Goal: Transaction & Acquisition: Purchase product/service

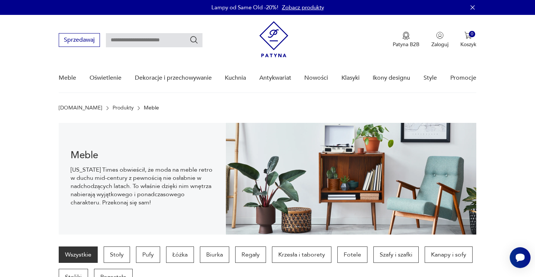
click at [171, 43] on input "text" at bounding box center [154, 40] width 97 height 14
type input "******"
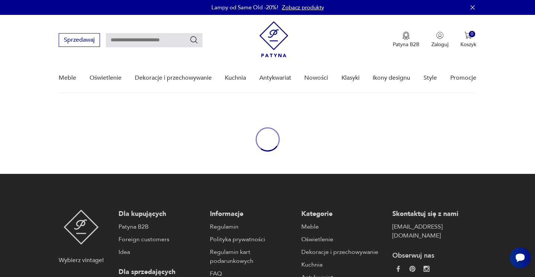
type input "******"
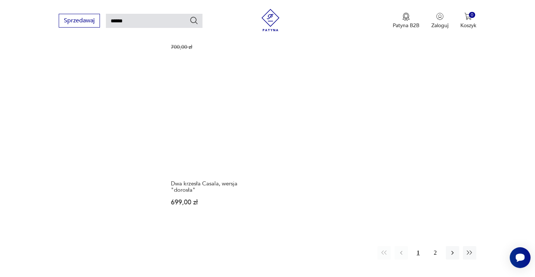
scroll to position [939, 0]
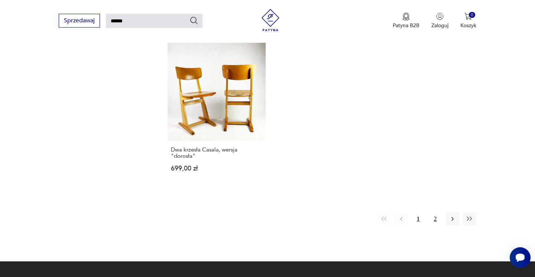
click at [436, 212] on button "2" at bounding box center [435, 218] width 13 height 13
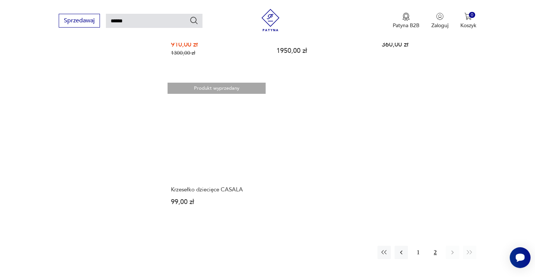
scroll to position [713, 0]
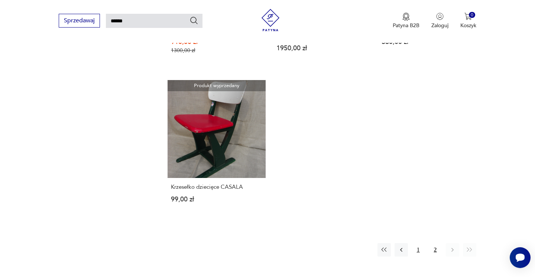
click at [416, 246] on button "1" at bounding box center [418, 249] width 13 height 13
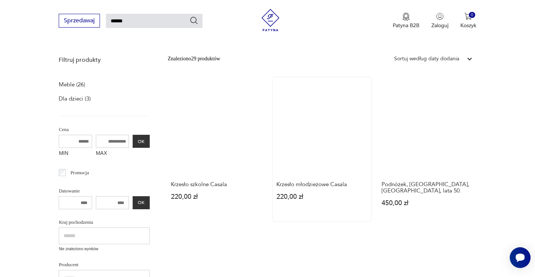
scroll to position [87, 0]
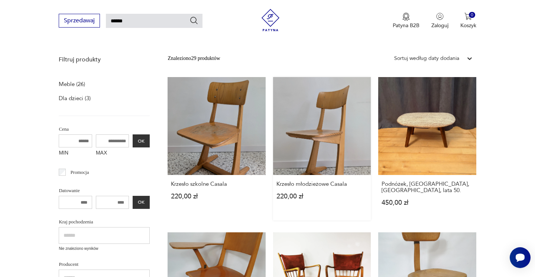
click at [324, 125] on link "Krzesło młodzieżowe Casala 220,00 zł" at bounding box center [322, 148] width 98 height 143
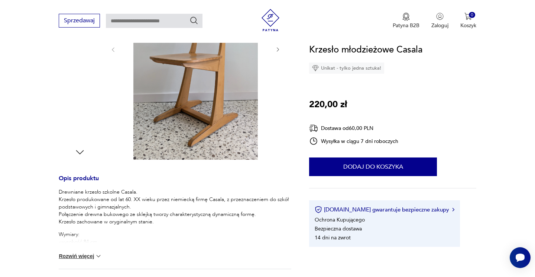
scroll to position [237, 0]
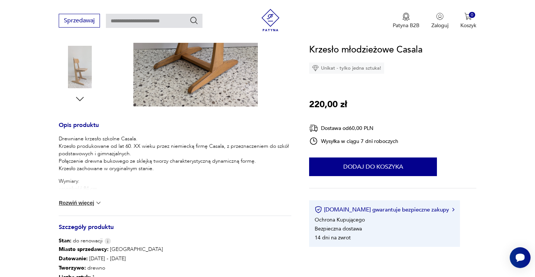
click at [88, 203] on button "Rozwiń więcej" at bounding box center [80, 202] width 43 height 7
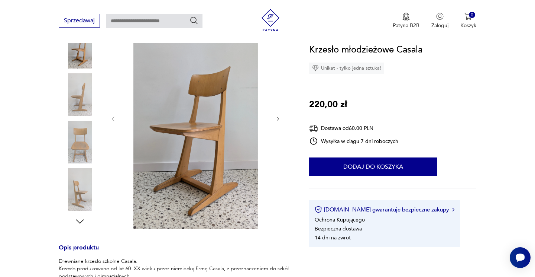
scroll to position [114, 0]
click at [276, 119] on icon "button" at bounding box center [278, 119] width 6 height 6
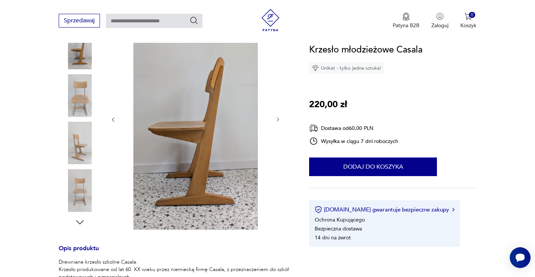
click at [276, 119] on icon "button" at bounding box center [278, 119] width 6 height 6
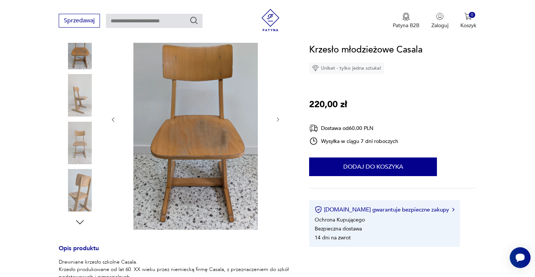
click at [276, 119] on icon "button" at bounding box center [278, 119] width 6 height 6
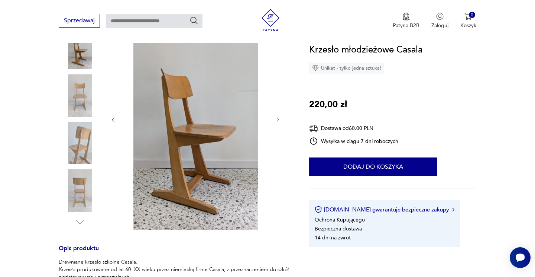
click at [276, 119] on icon "button" at bounding box center [278, 119] width 6 height 6
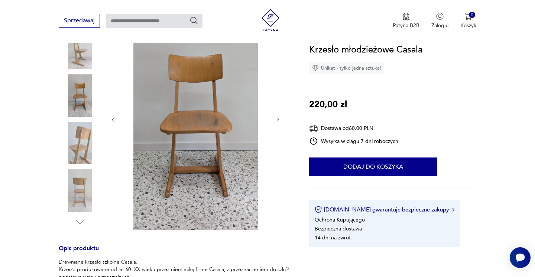
click at [276, 119] on icon "button" at bounding box center [278, 119] width 6 height 6
